Goal: Information Seeking & Learning: Check status

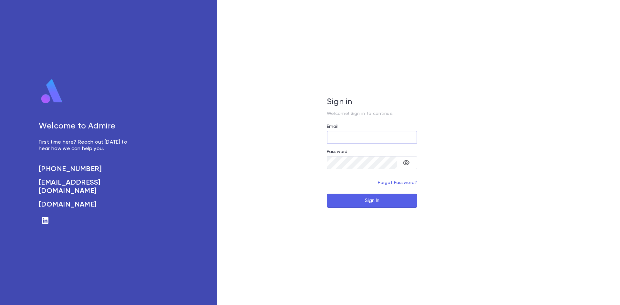
click at [417, 138] on div at bounding box center [417, 138] width 0 height 0
type input "**********"
click at [373, 203] on button "Sign In" at bounding box center [372, 201] width 90 height 14
click at [417, 138] on div at bounding box center [417, 138] width 0 height 0
type input "**********"
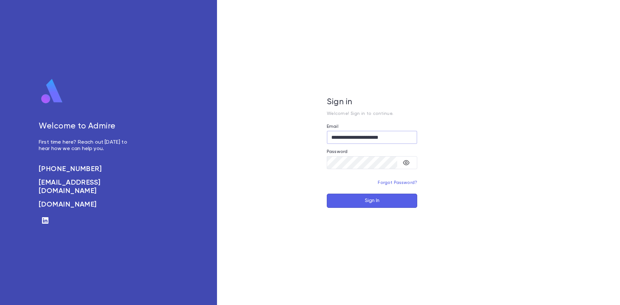
click at [366, 203] on button "Sign In" at bounding box center [372, 201] width 90 height 14
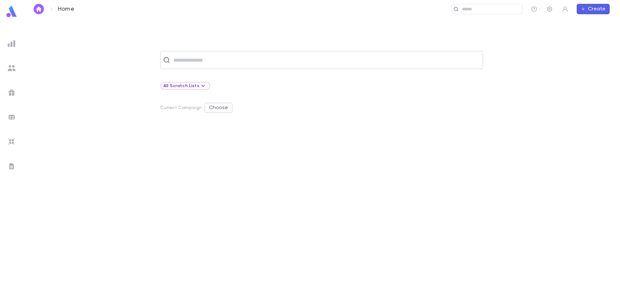
click at [198, 63] on input "text" at bounding box center [325, 60] width 309 height 12
type input "*******"
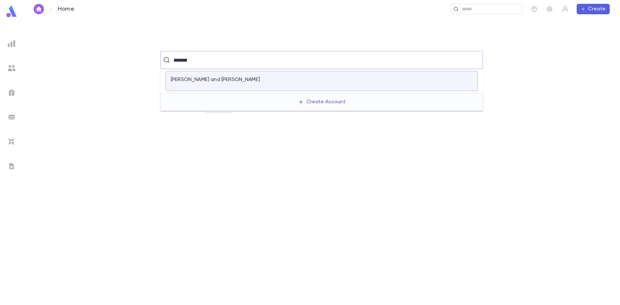
click at [206, 75] on div "Cadle, Shlomo and Naomi" at bounding box center [321, 81] width 312 height 20
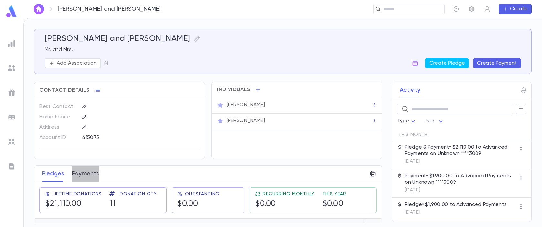
click at [85, 172] on button "Payments" at bounding box center [85, 174] width 27 height 16
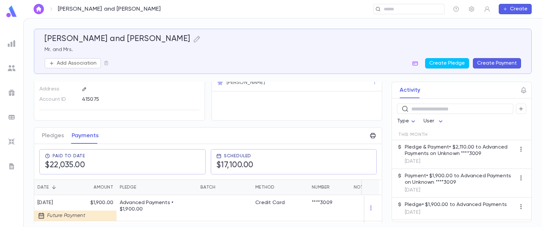
scroll to position [32, 0]
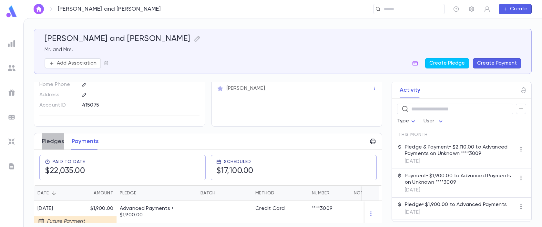
click at [49, 143] on button "Pledges" at bounding box center [53, 141] width 22 height 16
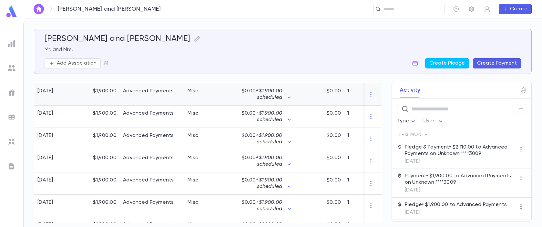
scroll to position [97, 0]
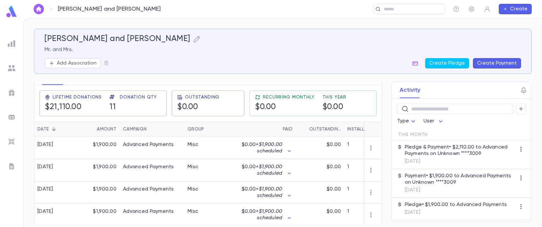
click at [384, 145] on div "Activity ​ Type User This Month Pledge & Payment • $2,110.00 to Advanced Paymen…" at bounding box center [456, 152] width 152 height 140
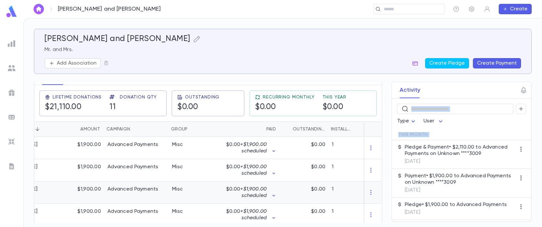
drag, startPoint x: 382, startPoint y: 145, endPoint x: 380, endPoint y: 171, distance: 25.6
click at [375, 195] on div "Cadle, Shlomo and Naomi Mr. and Mrs. Add Association Create Pledge Create Payme…" at bounding box center [283, 126] width 498 height 194
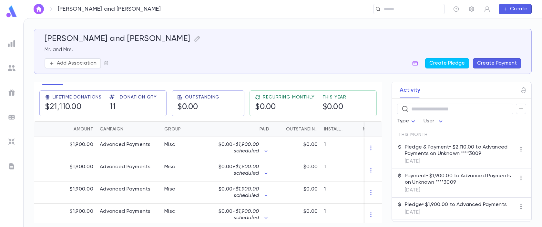
click at [382, 185] on div "Activity ​ Type User This Month Pledge & Payment • $2,110.00 to Advanced Paymen…" at bounding box center [456, 152] width 152 height 140
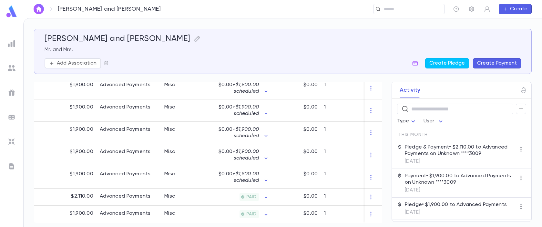
scroll to position [0, 0]
